Goal: Find contact information

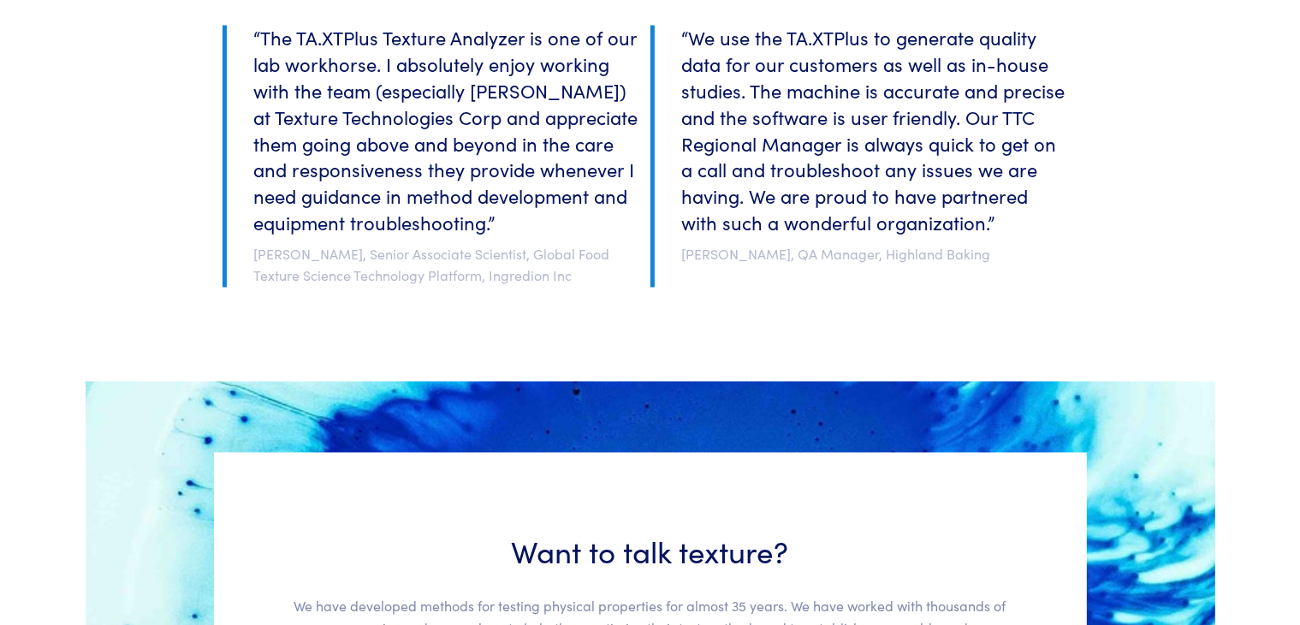
scroll to position [3943, 0]
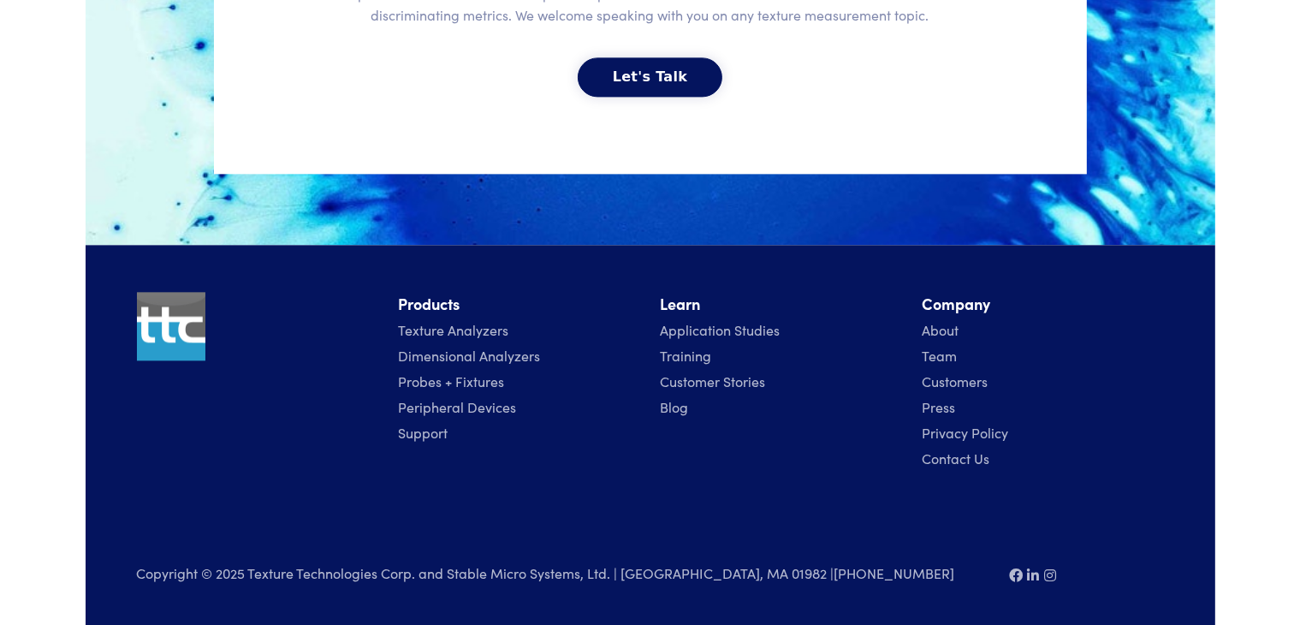
click at [945, 453] on link "Contact Us" at bounding box center [956, 457] width 68 height 19
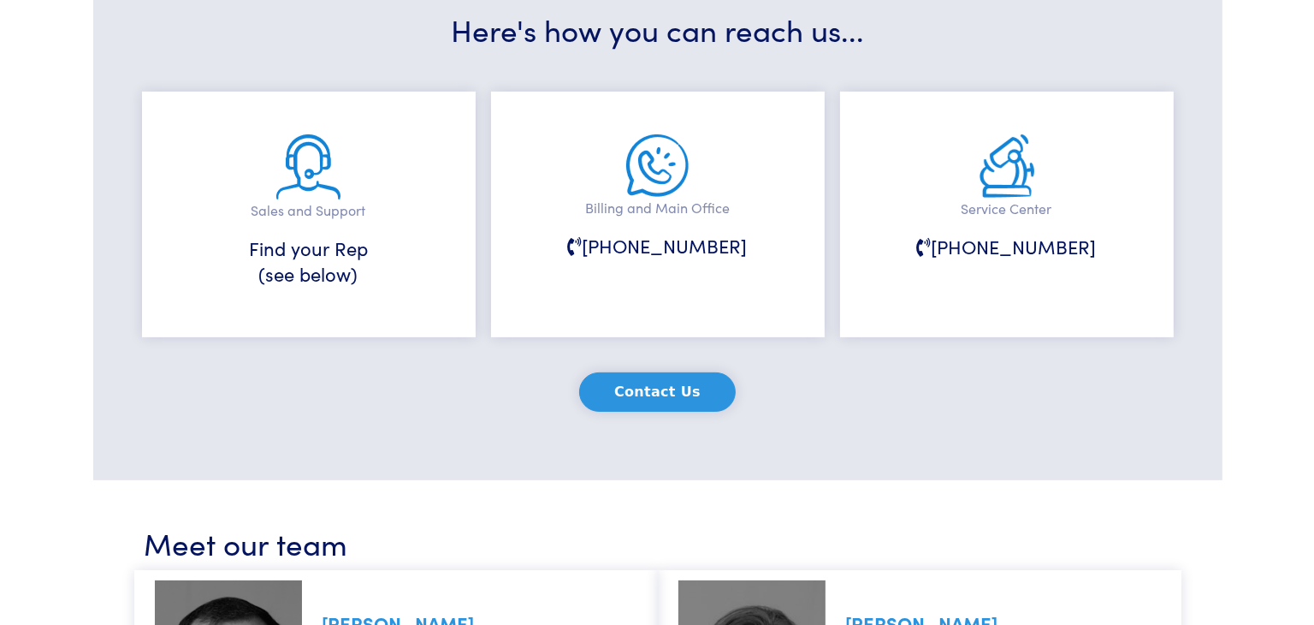
scroll to position [342, 0]
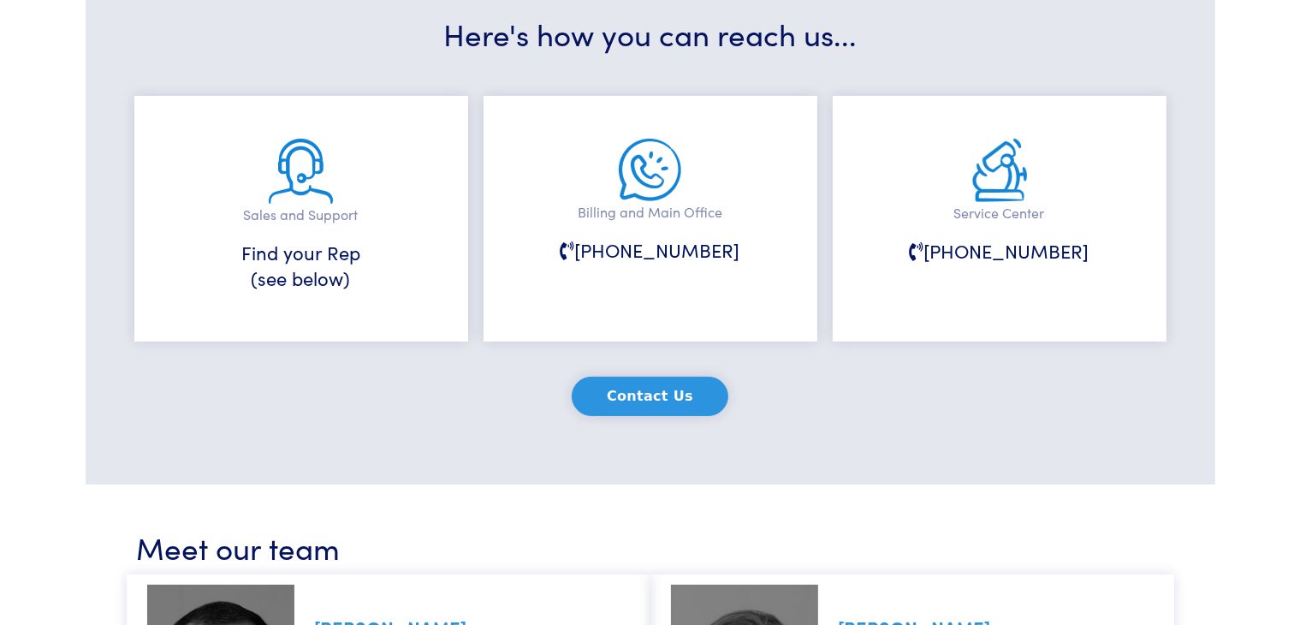
click at [965, 255] on h6 "[PHONE_NUMBER]" at bounding box center [999, 251] width 248 height 27
click at [606, 391] on button "Contact Us" at bounding box center [650, 396] width 157 height 39
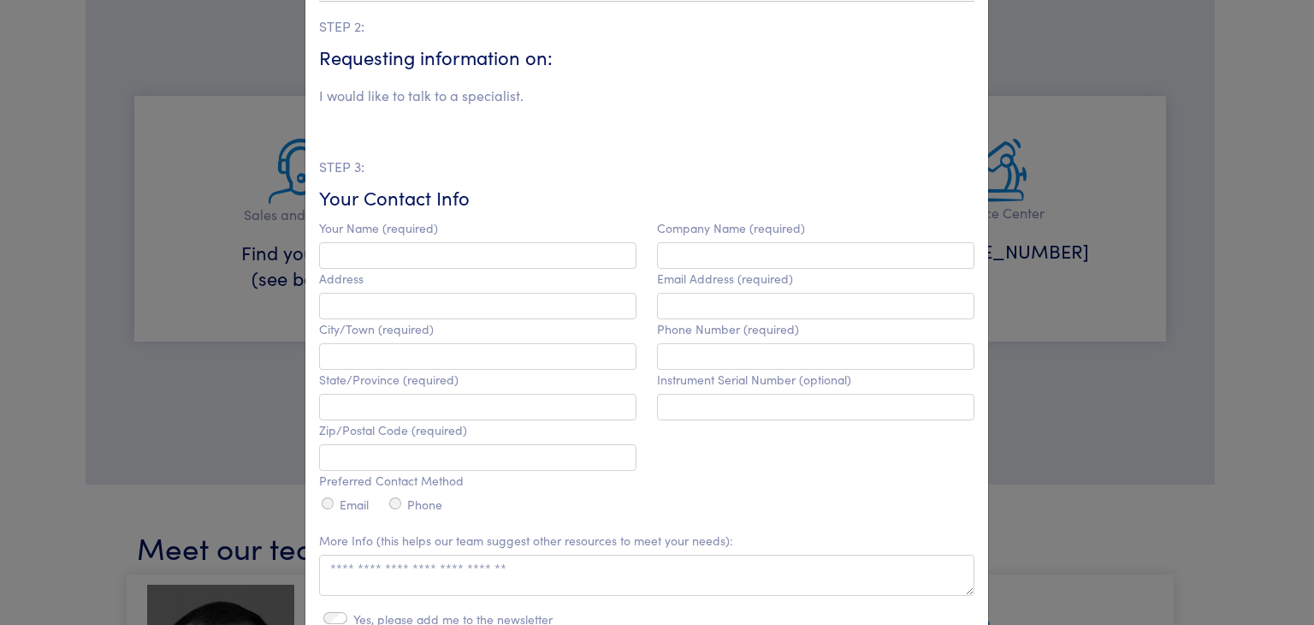
scroll to position [0, 0]
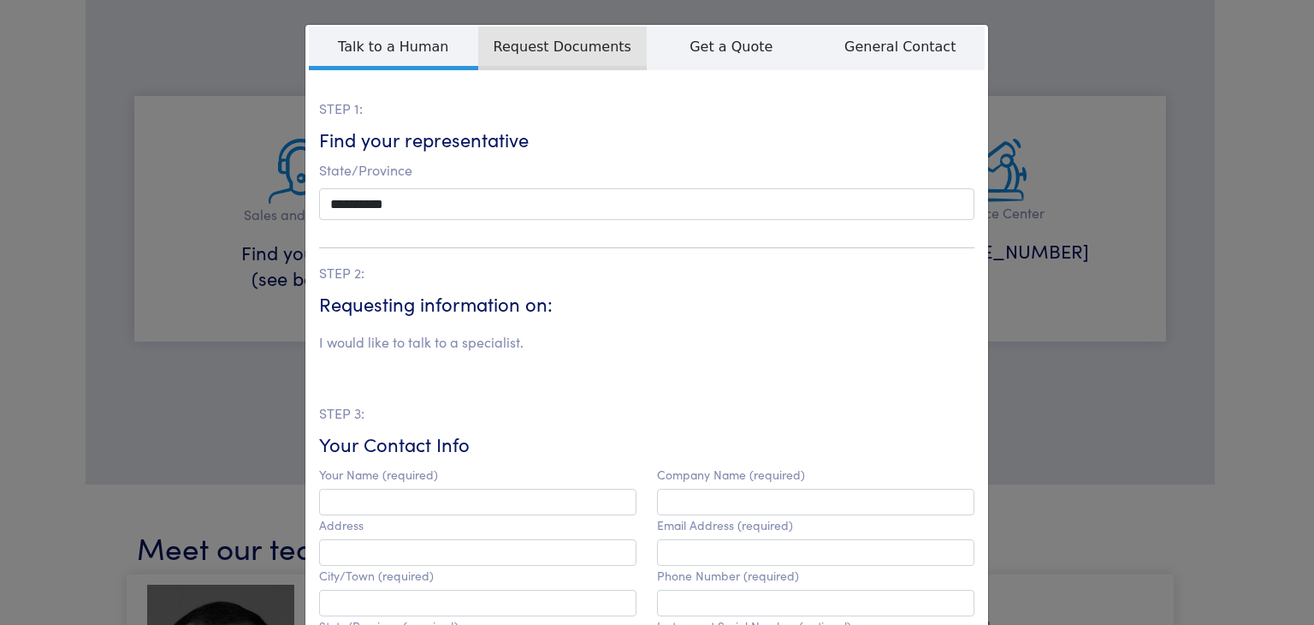
click at [535, 55] on span "Request Documents" at bounding box center [562, 49] width 169 height 44
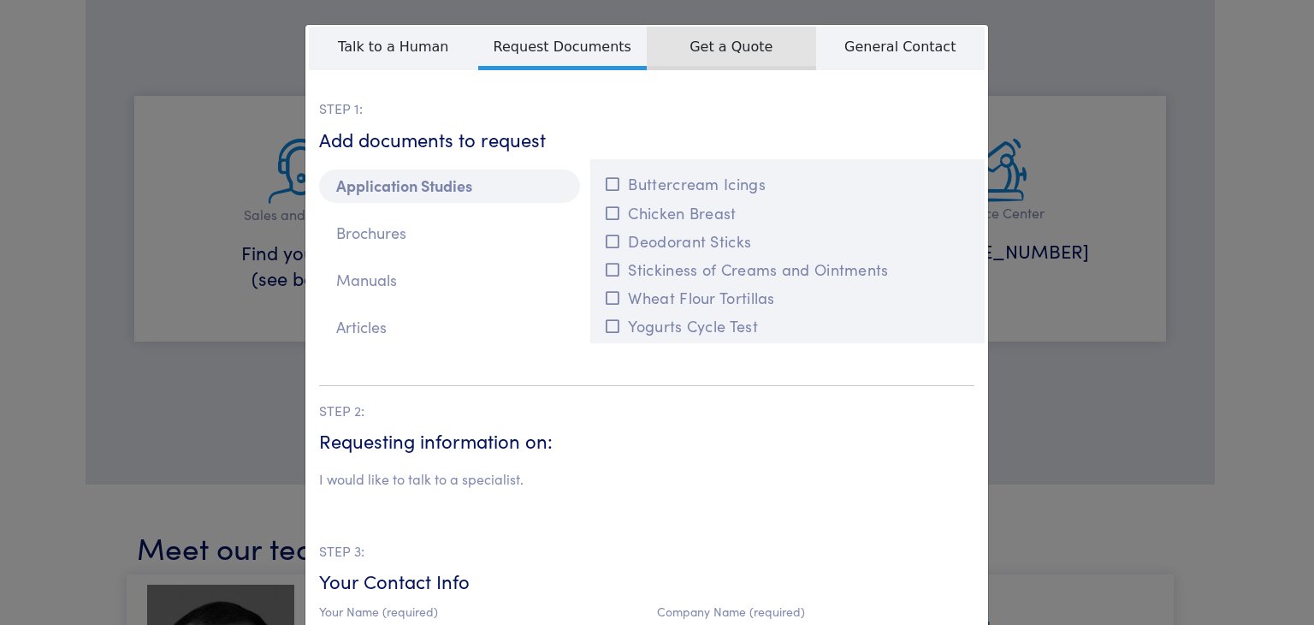
click at [680, 57] on span "Get a Quote" at bounding box center [731, 49] width 169 height 44
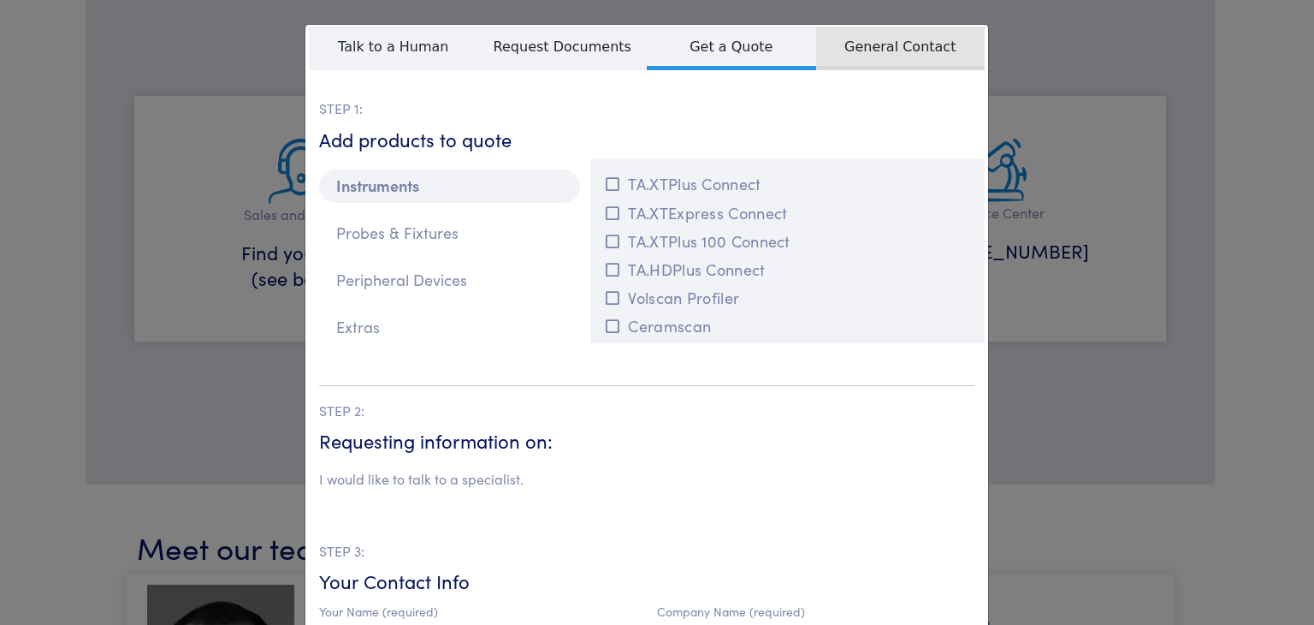
click at [878, 50] on span "General Contact" at bounding box center [900, 49] width 169 height 44
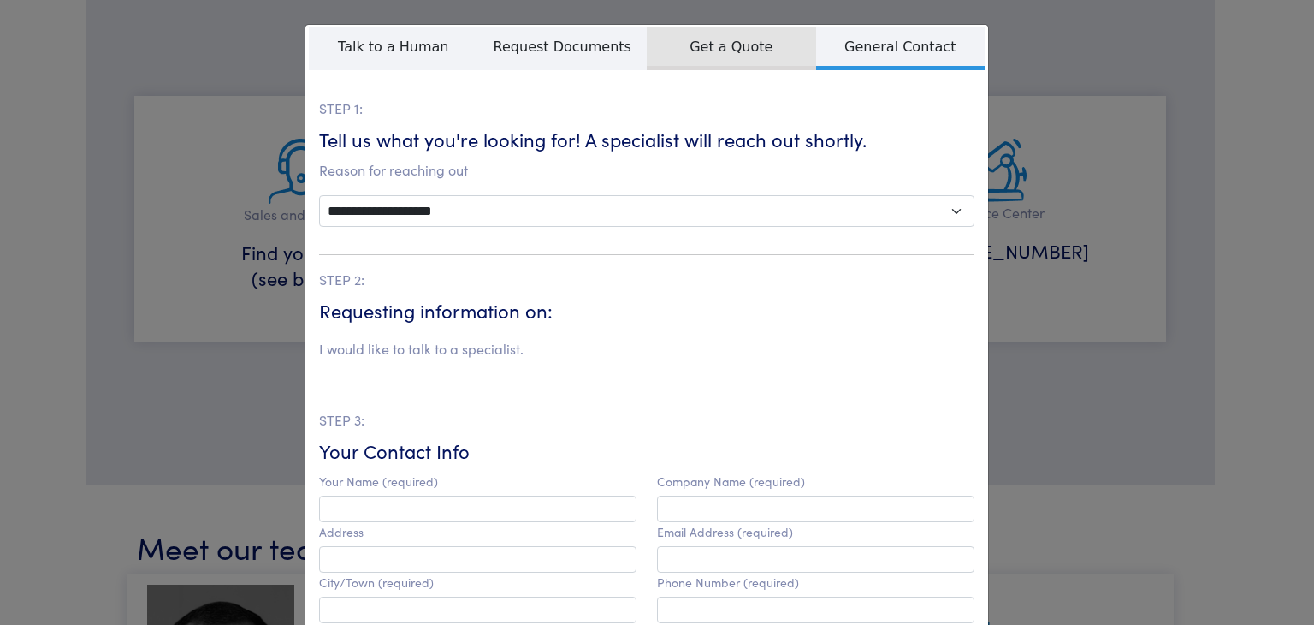
click at [743, 56] on span "Get a Quote" at bounding box center [731, 49] width 169 height 44
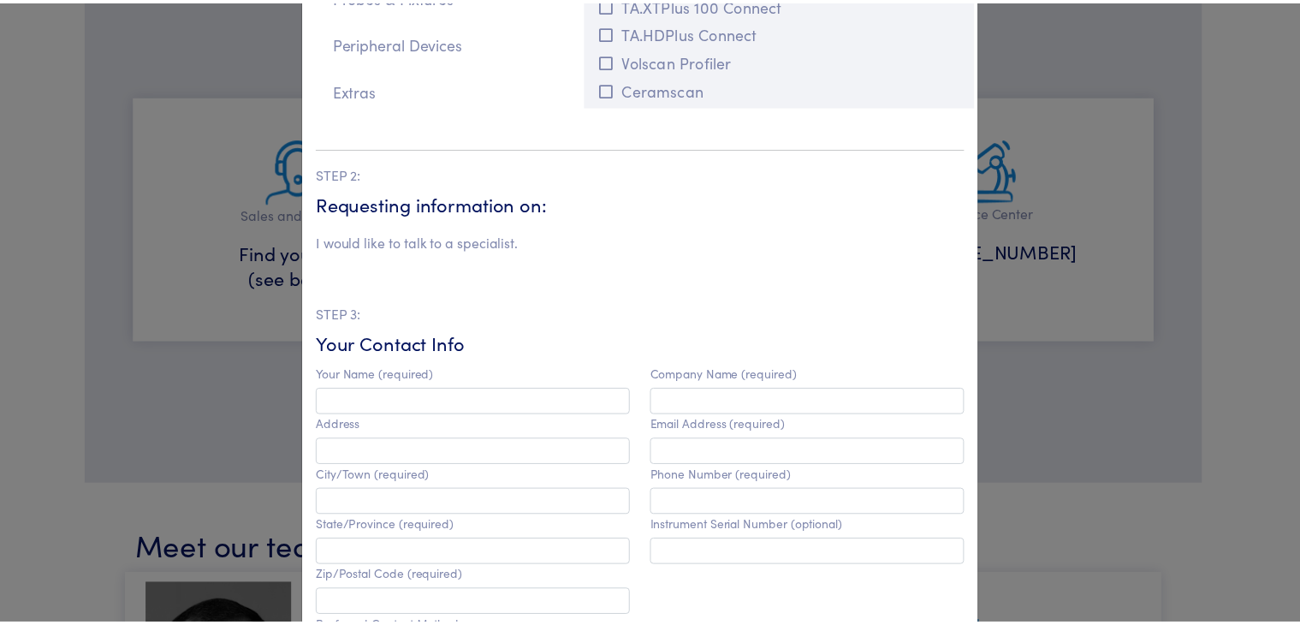
scroll to position [428, 0]
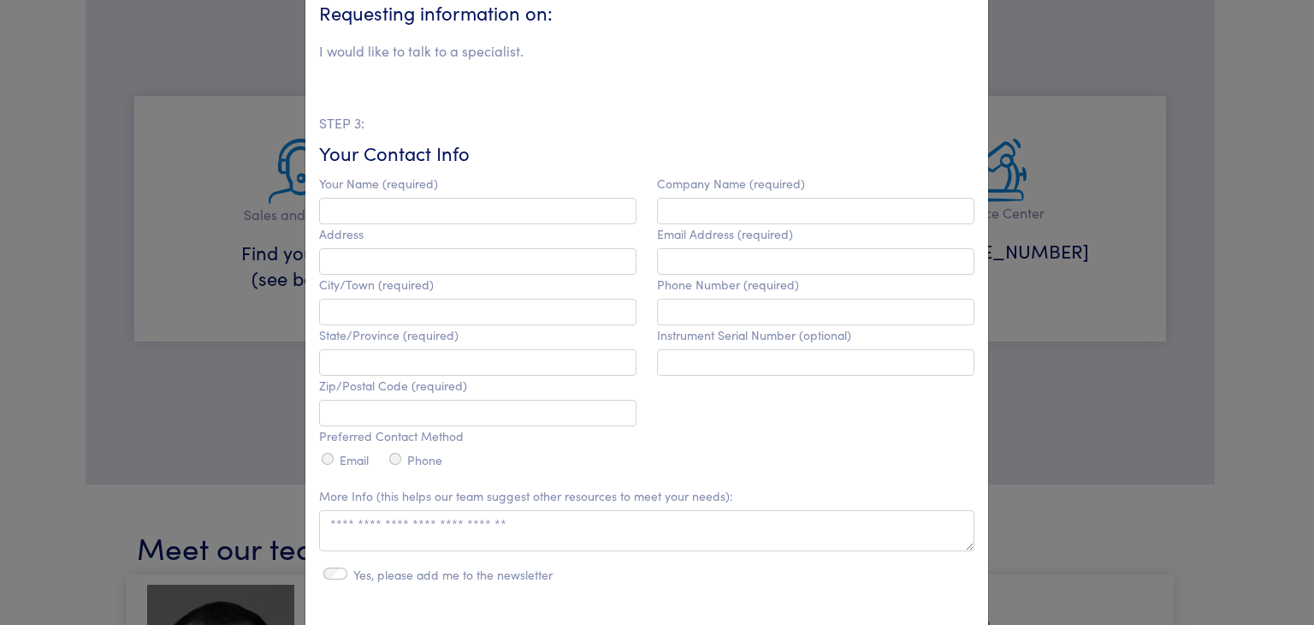
click at [1029, 417] on div "**********" at bounding box center [657, 312] width 1314 height 625
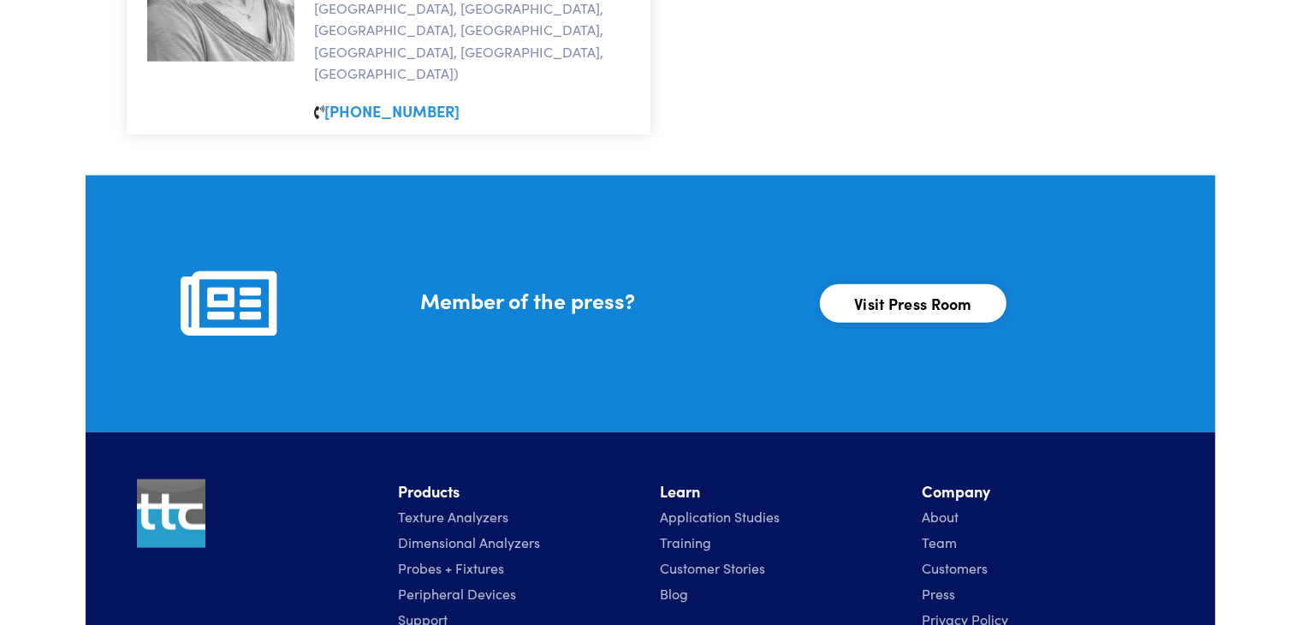
scroll to position [2039, 0]
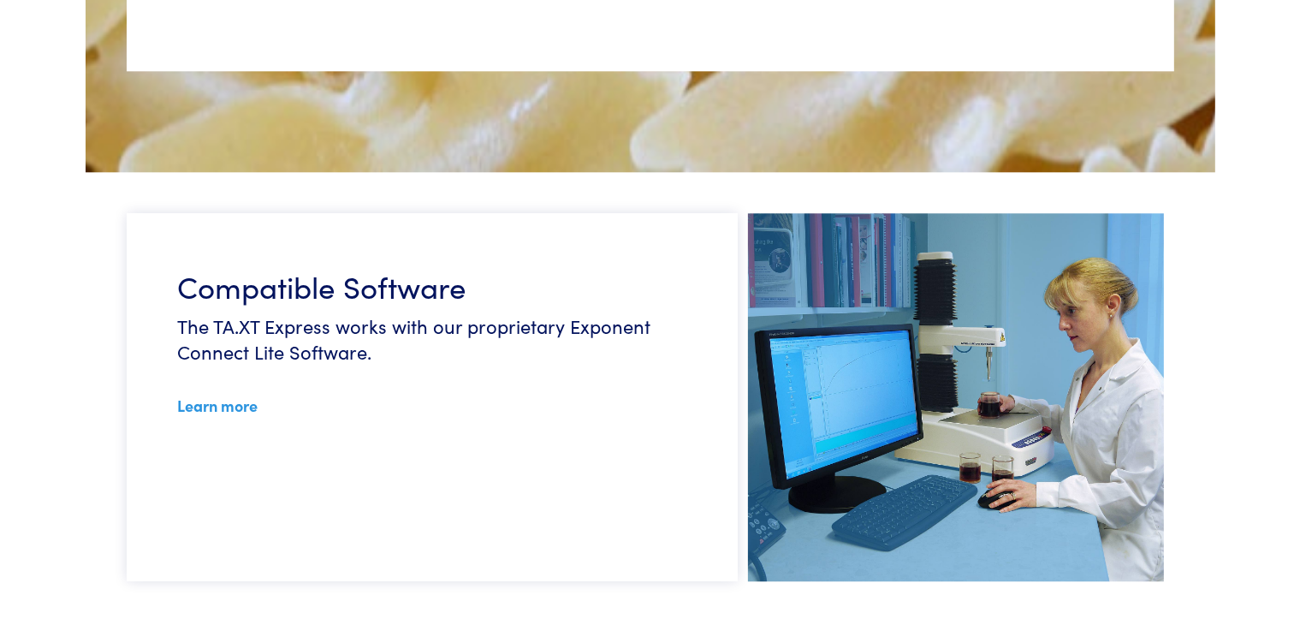
scroll to position [4364, 0]
